Goal: Find specific page/section: Find specific page/section

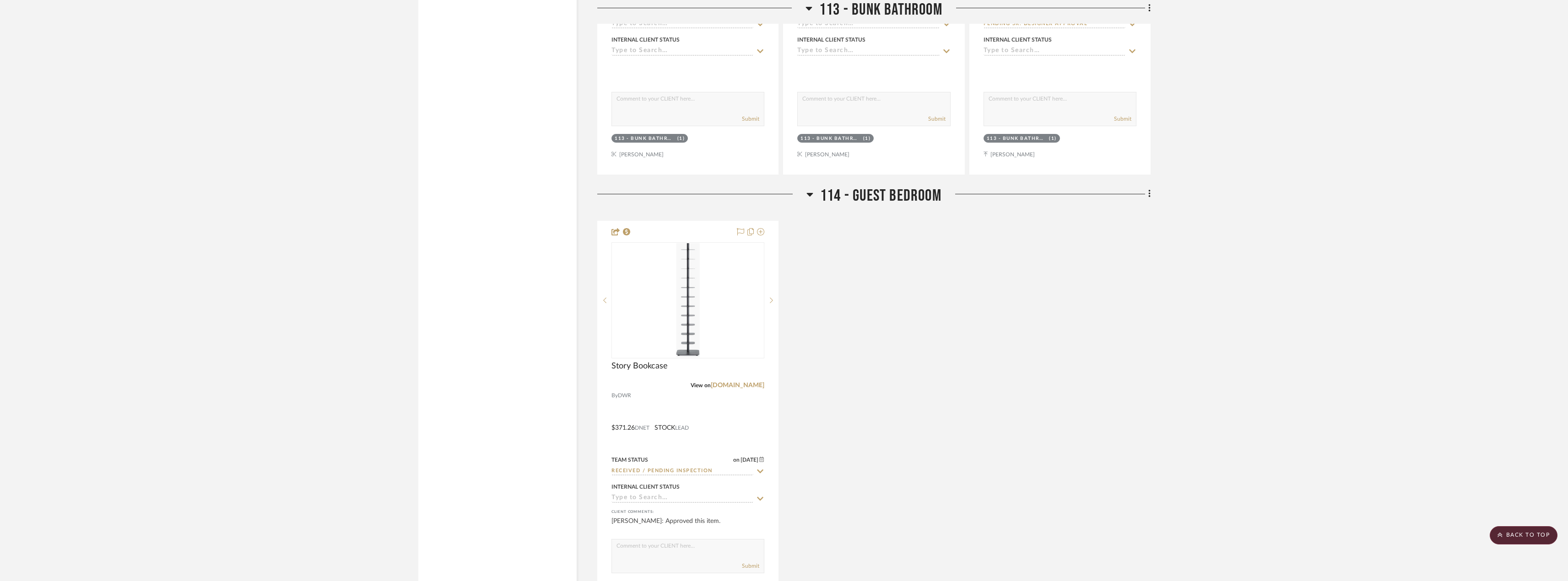
click at [967, 288] on div "Story Bookcase View on dwr.com By DWR $371.26 DNET STOCK LEAD Team Status on 9/…" at bounding box center [873, 421] width 554 height 401
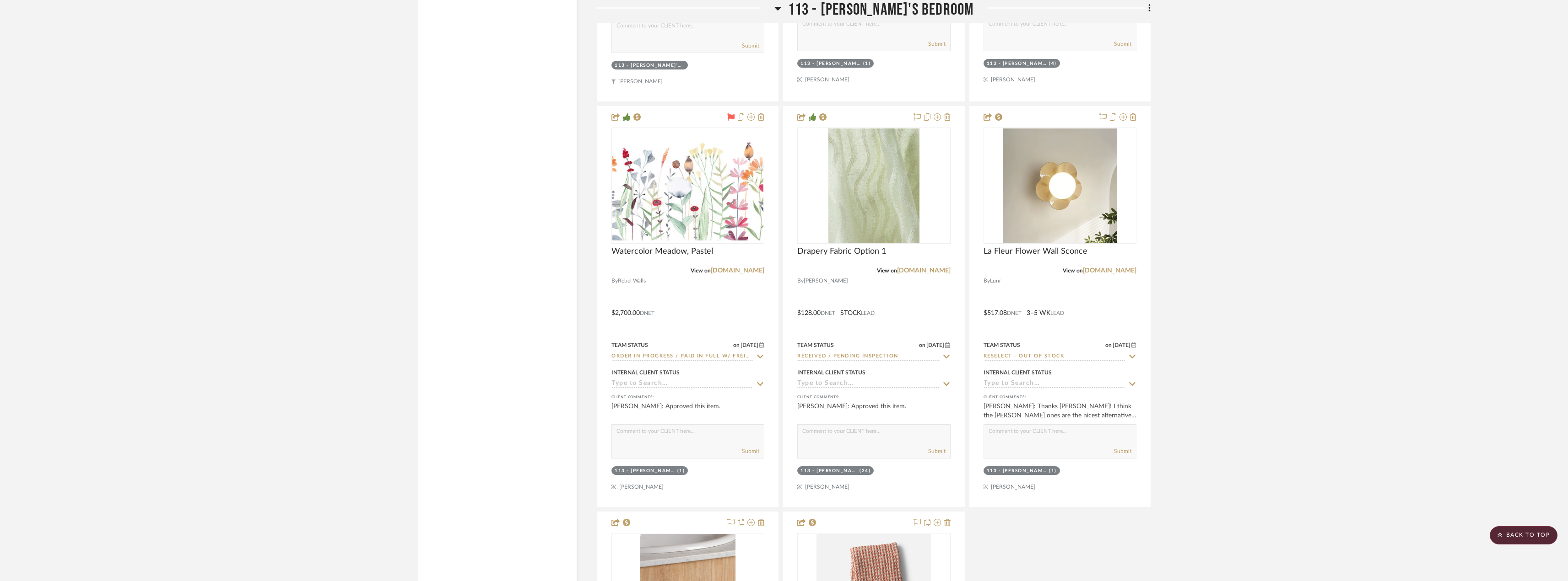
scroll to position [10873, 0]
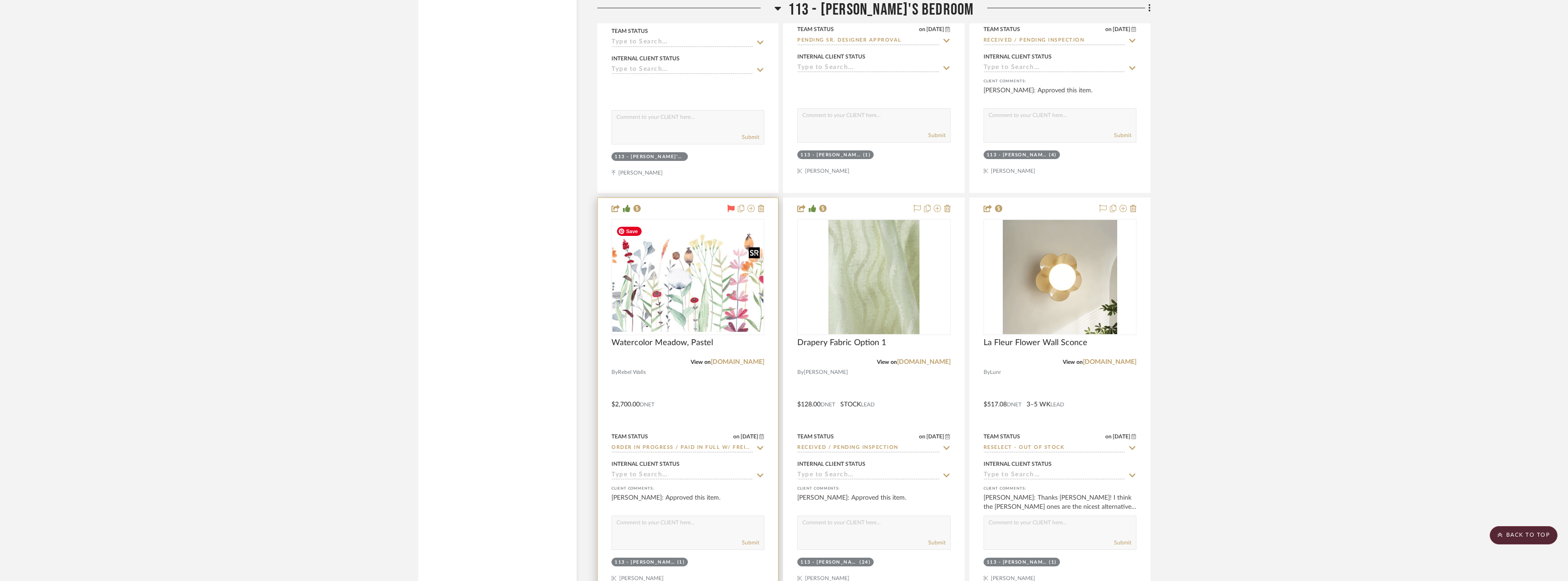
click at [742, 312] on img "0" at bounding box center [688, 277] width 151 height 110
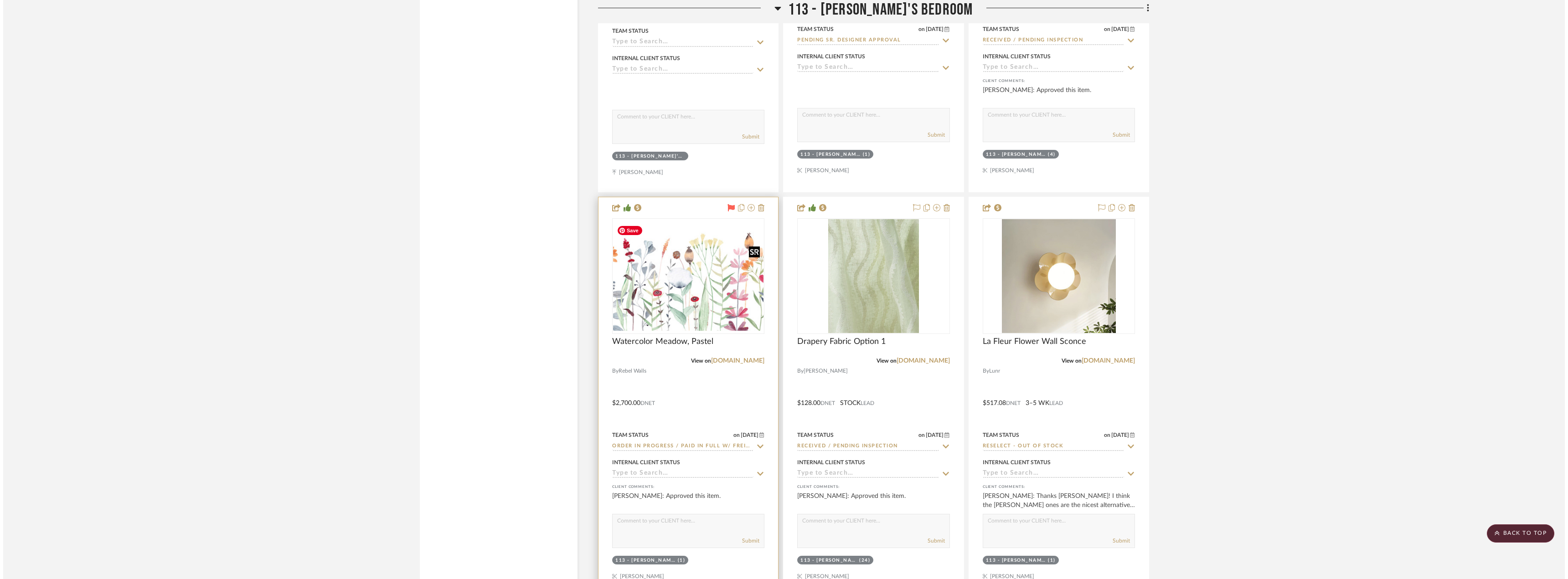
scroll to position [0, 0]
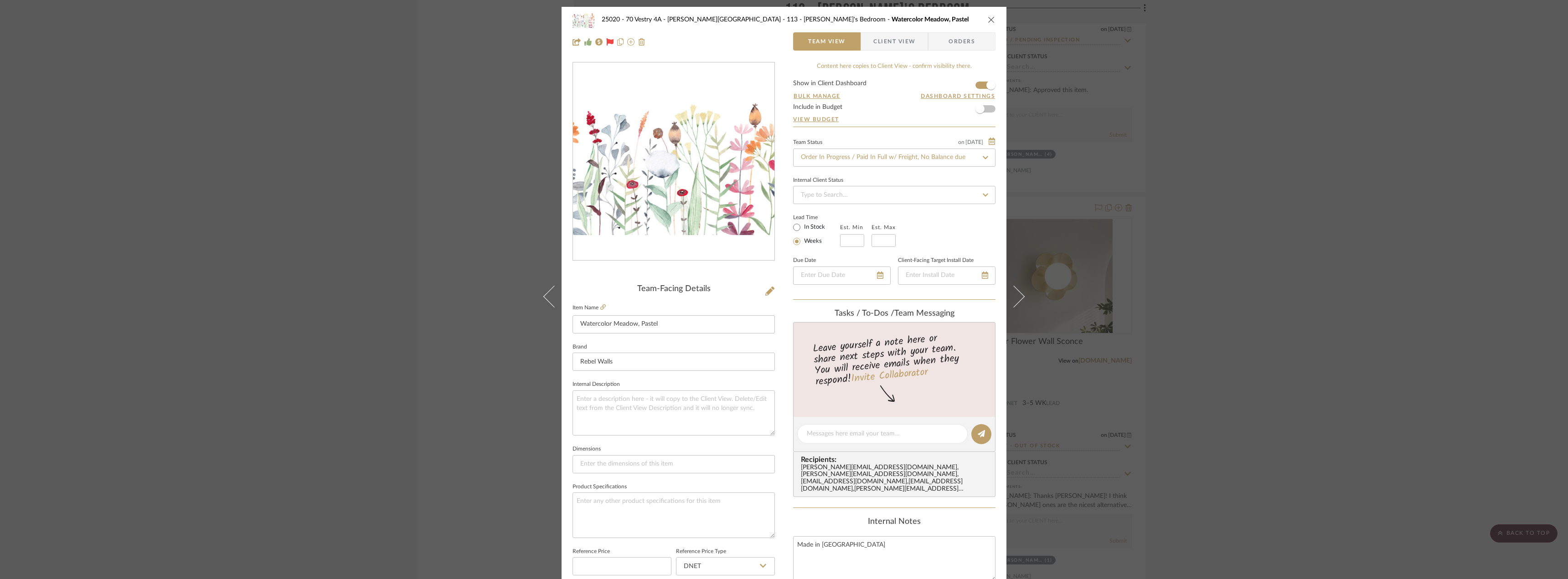
drag, startPoint x: 1207, startPoint y: 213, endPoint x: 1180, endPoint y: 208, distance: 27.5
click at [1207, 213] on div "25020 - 70 Vestry 4A - [PERSON_NAME] 113 - [PERSON_NAME]'s Bedroom Watercolor M…" at bounding box center [784, 290] width 1568 height 579
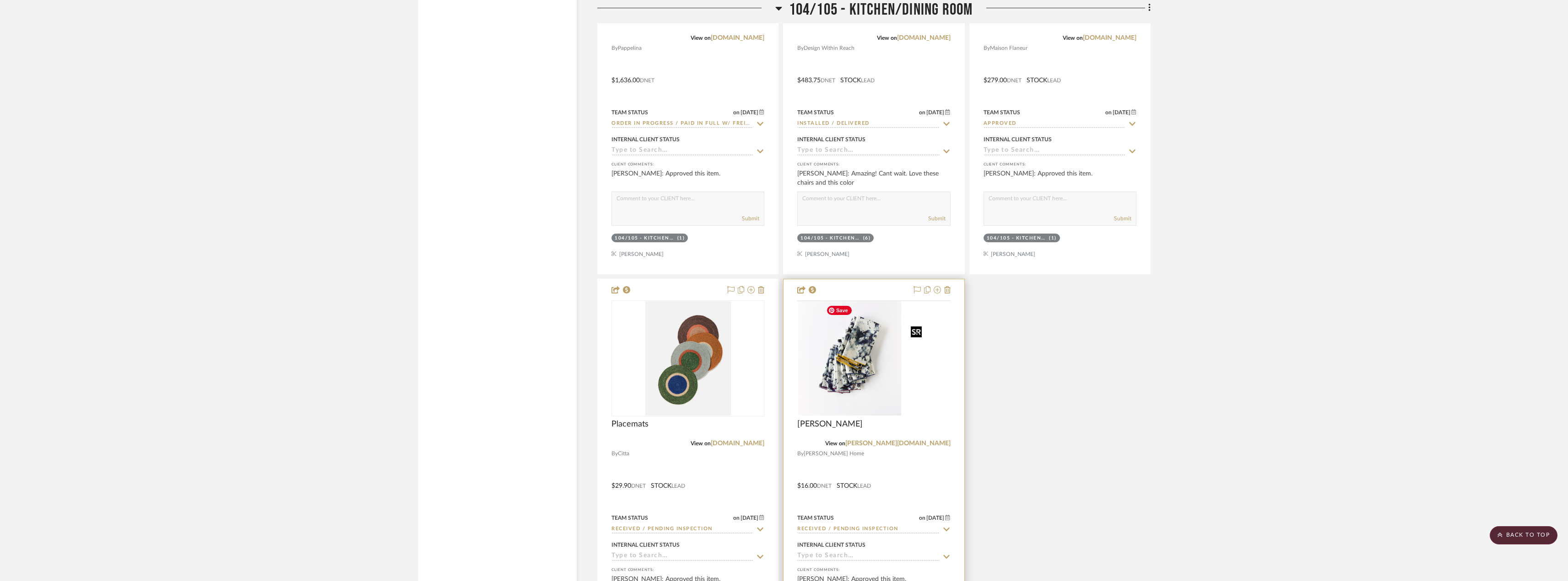
scroll to position [5751, 0]
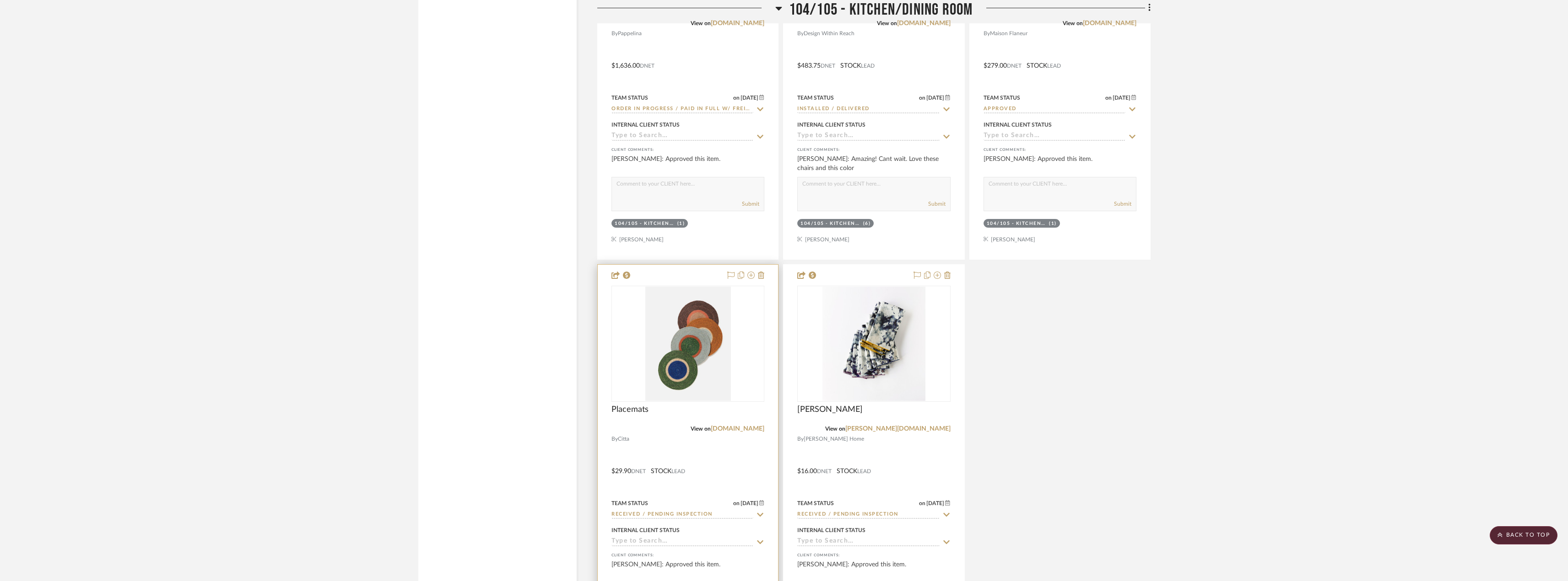
click at [742, 356] on div "0" at bounding box center [688, 344] width 152 height 115
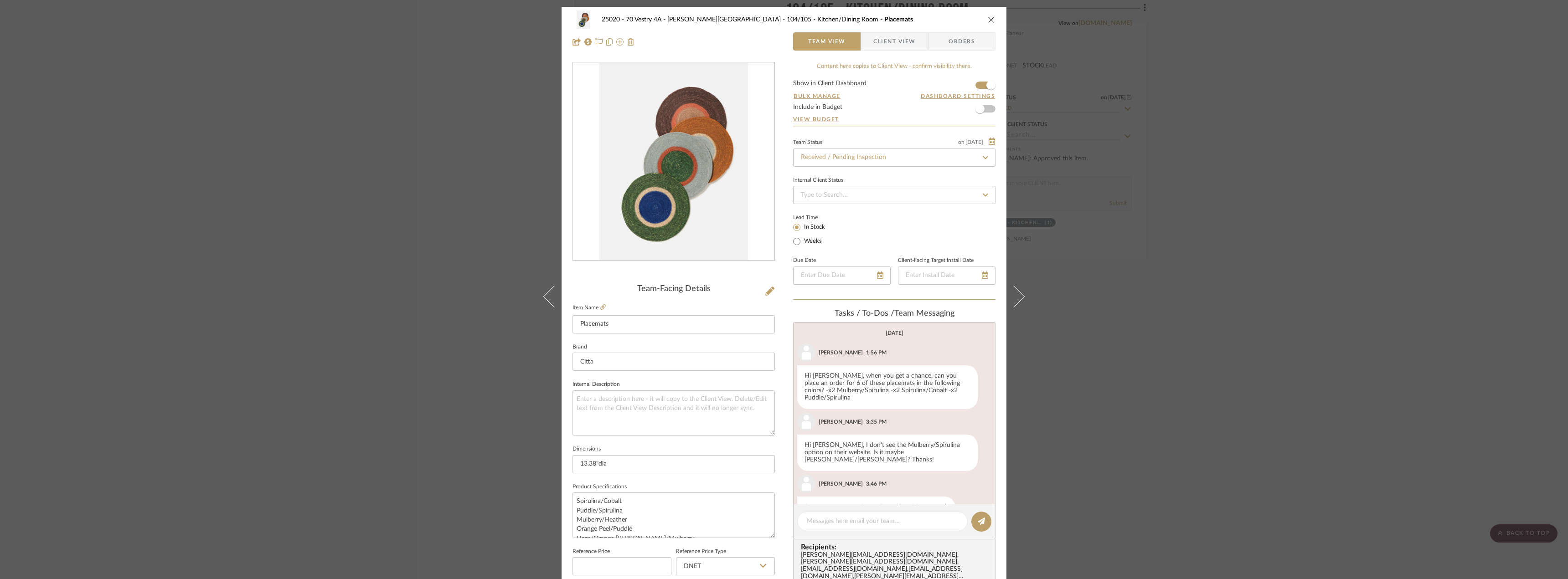
scroll to position [65, 0]
click at [1244, 331] on div "25020 - 70 Vestry 4A - [PERSON_NAME] 104/105 - Kitchen/Dining Room Placemats Te…" at bounding box center [784, 290] width 1568 height 579
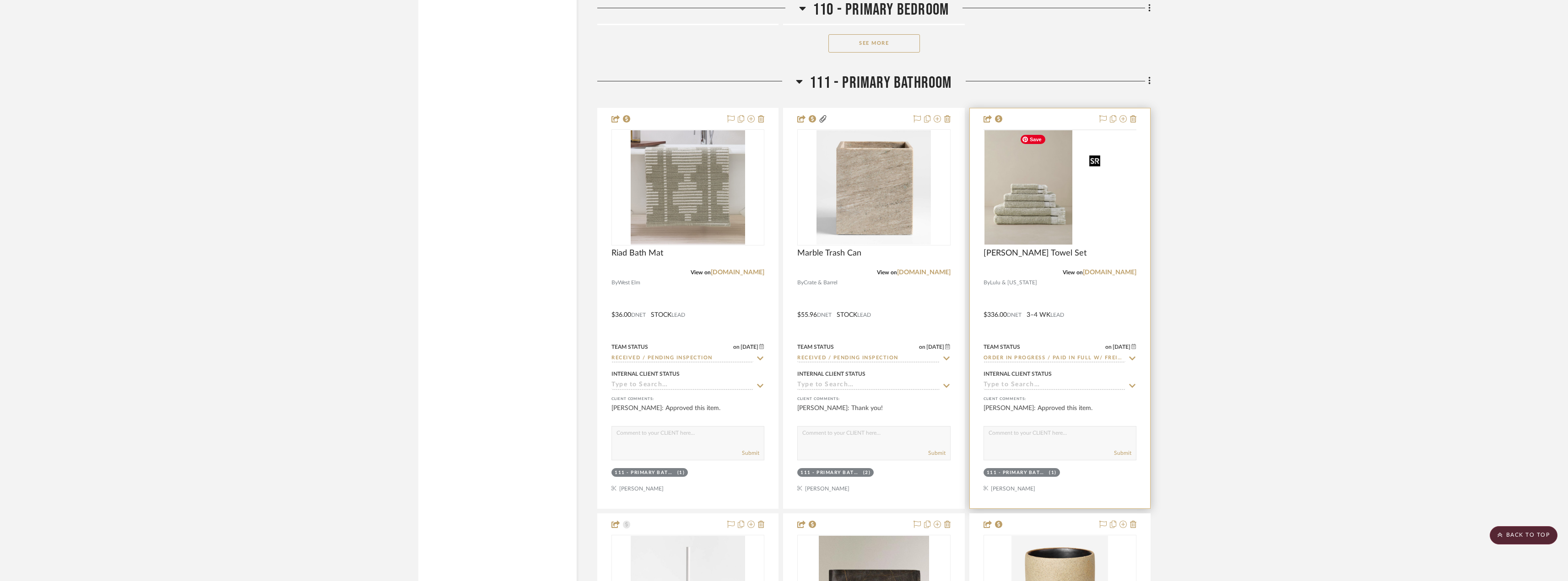
scroll to position [9135, 0]
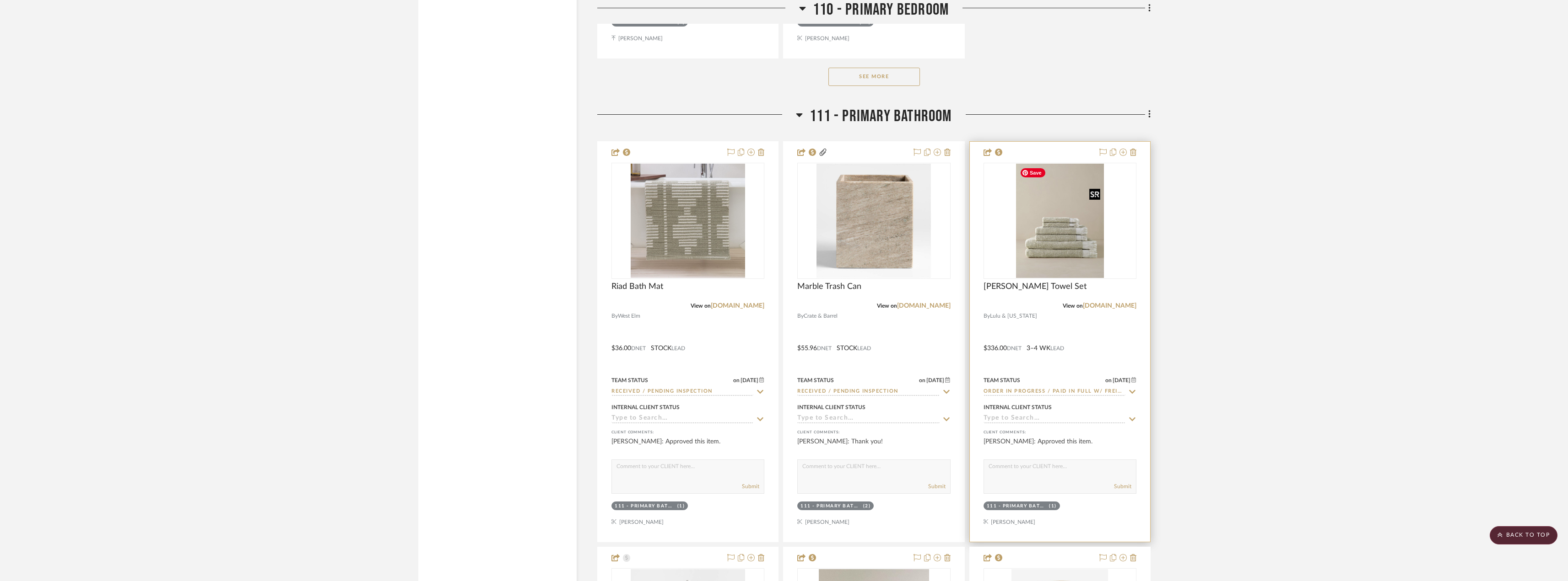
click at [1090, 248] on img "0" at bounding box center [1060, 221] width 88 height 114
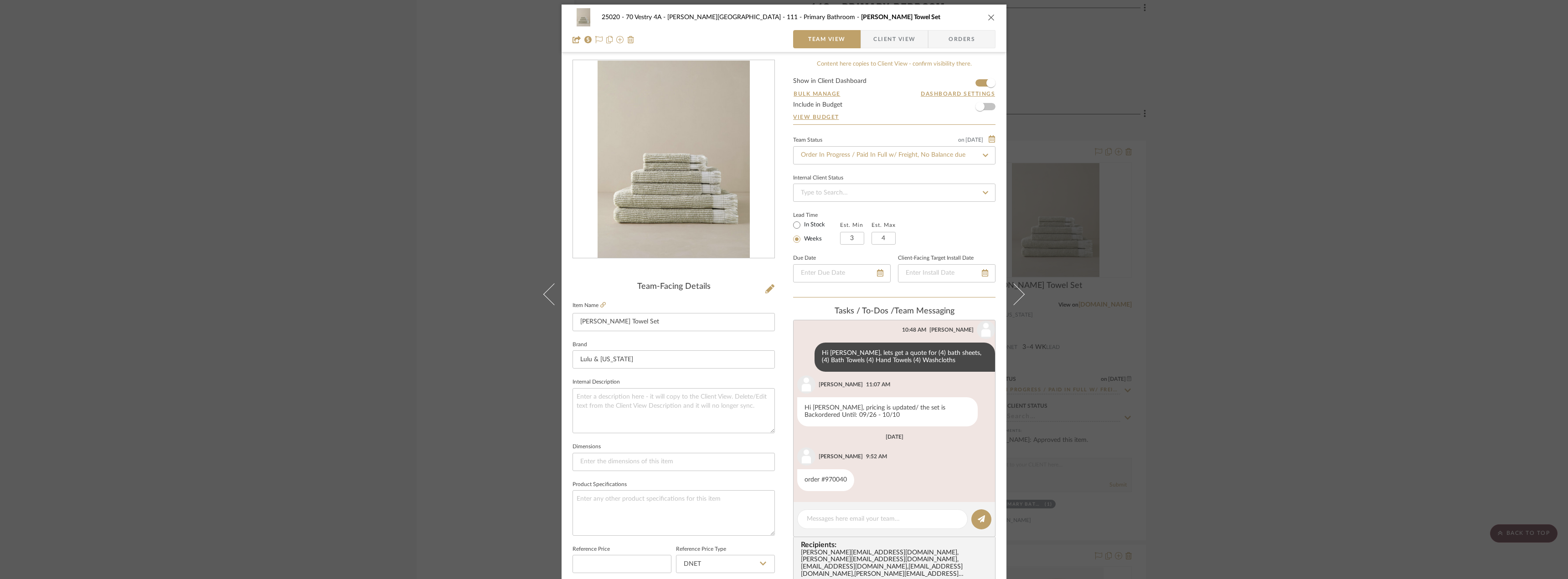
scroll to position [0, 0]
